Goal: Task Accomplishment & Management: Use online tool/utility

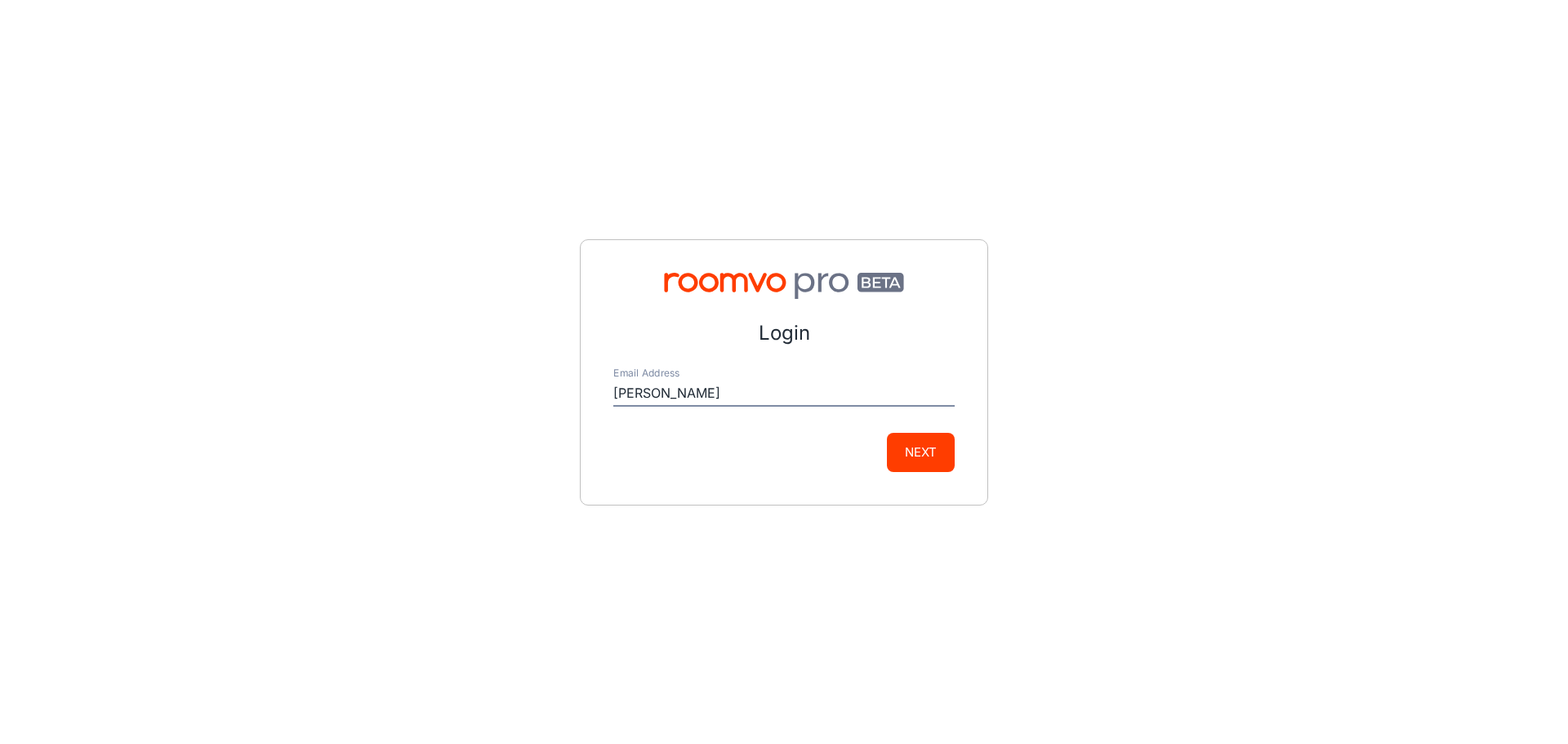
type input "[PERSON_NAME][EMAIL_ADDRESS][PERSON_NAME][DOMAIN_NAME]"
click at [933, 446] on button "Next" at bounding box center [921, 452] width 68 height 39
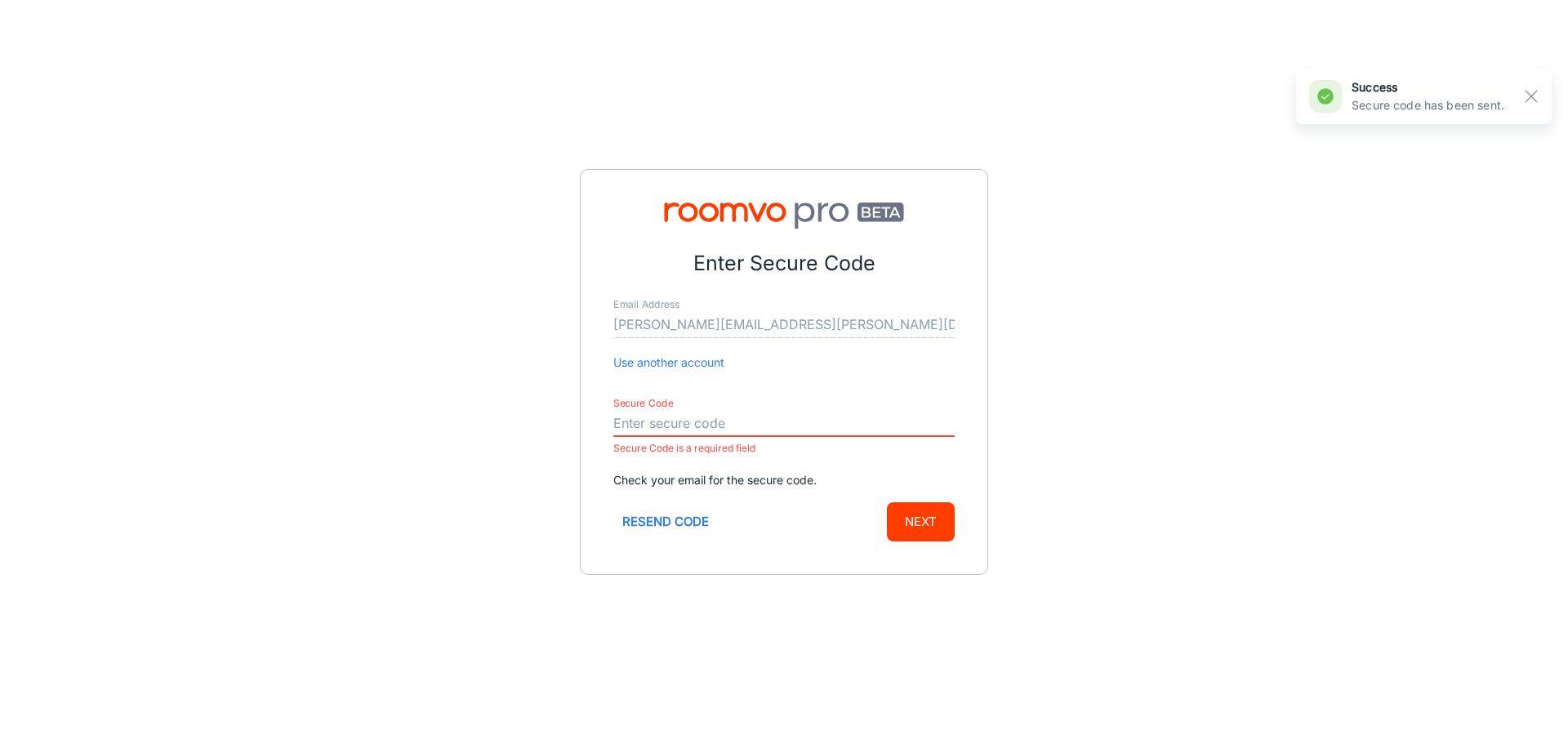
click at [643, 419] on input "Secure Code" at bounding box center [784, 424] width 341 height 27
paste input "405467"
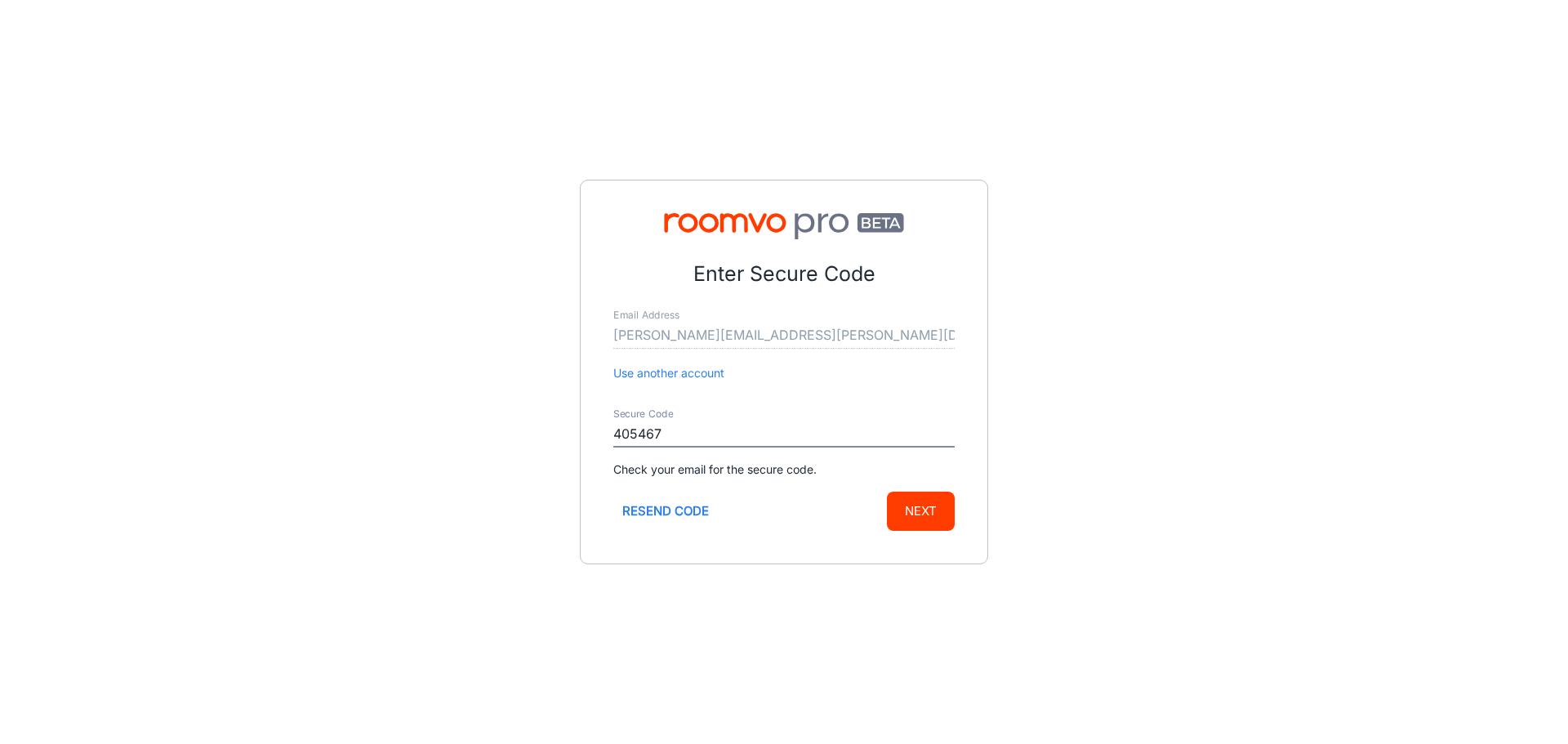
type input "405467"
click at [928, 509] on button "Next" at bounding box center [921, 511] width 68 height 39
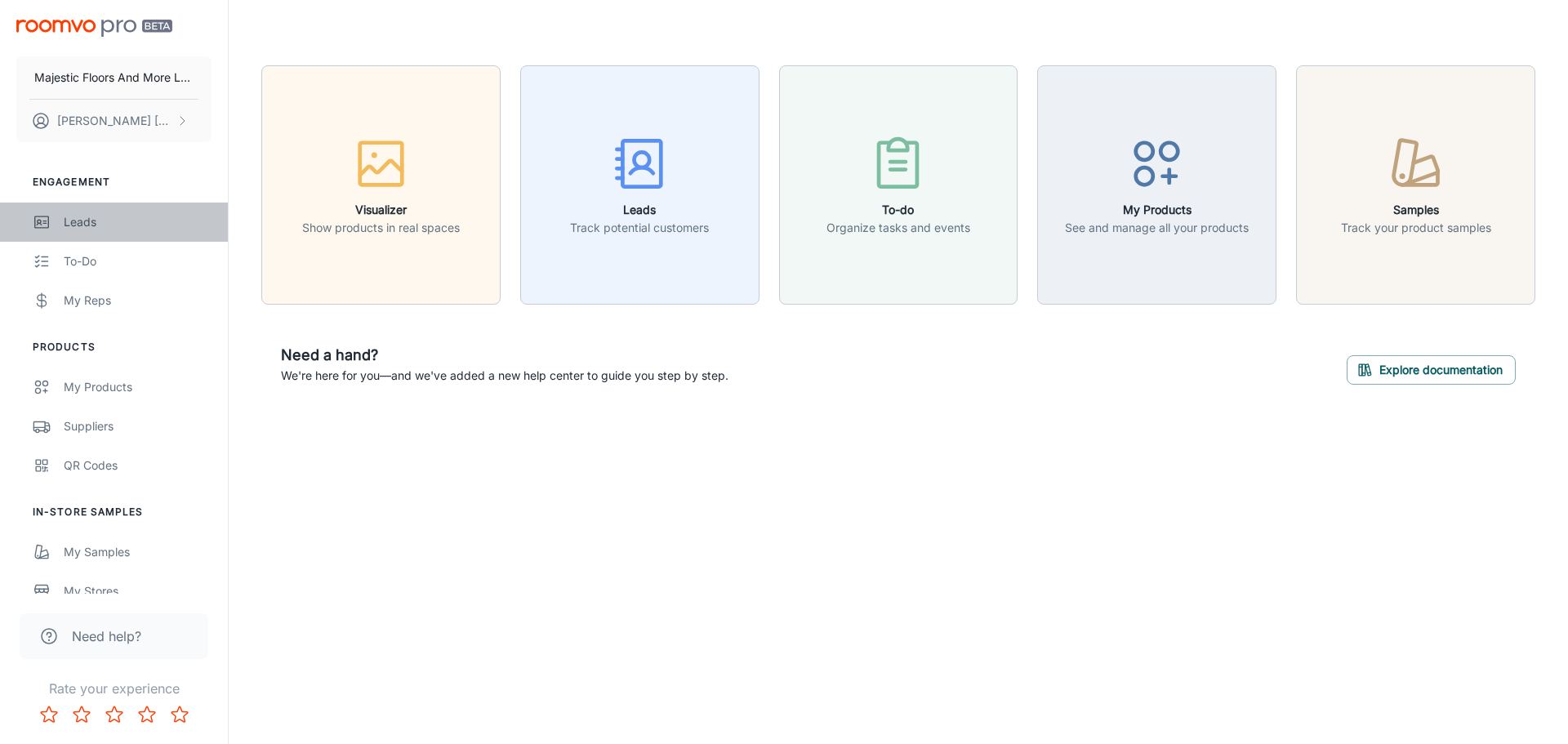
click at [88, 217] on div "Leads" at bounding box center [138, 222] width 148 height 18
